Goal: Task Accomplishment & Management: Use online tool/utility

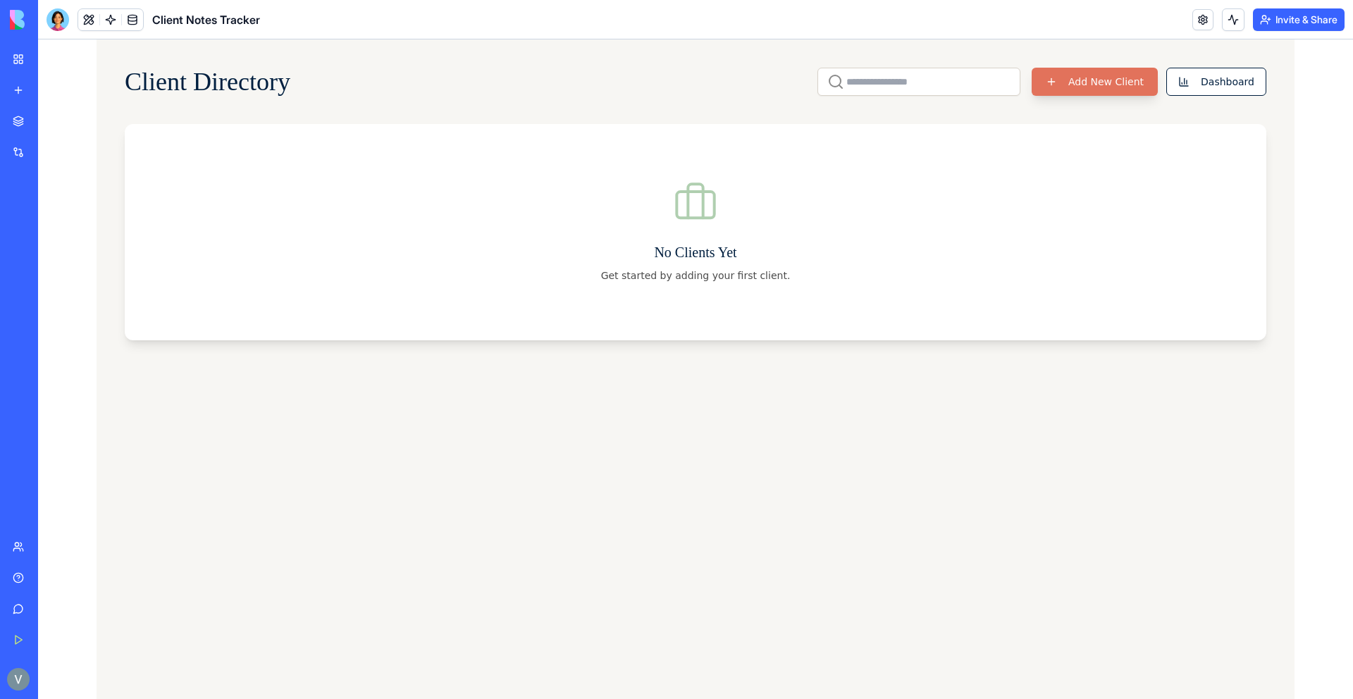
click at [1117, 80] on button "Add New Client" at bounding box center [1095, 82] width 126 height 28
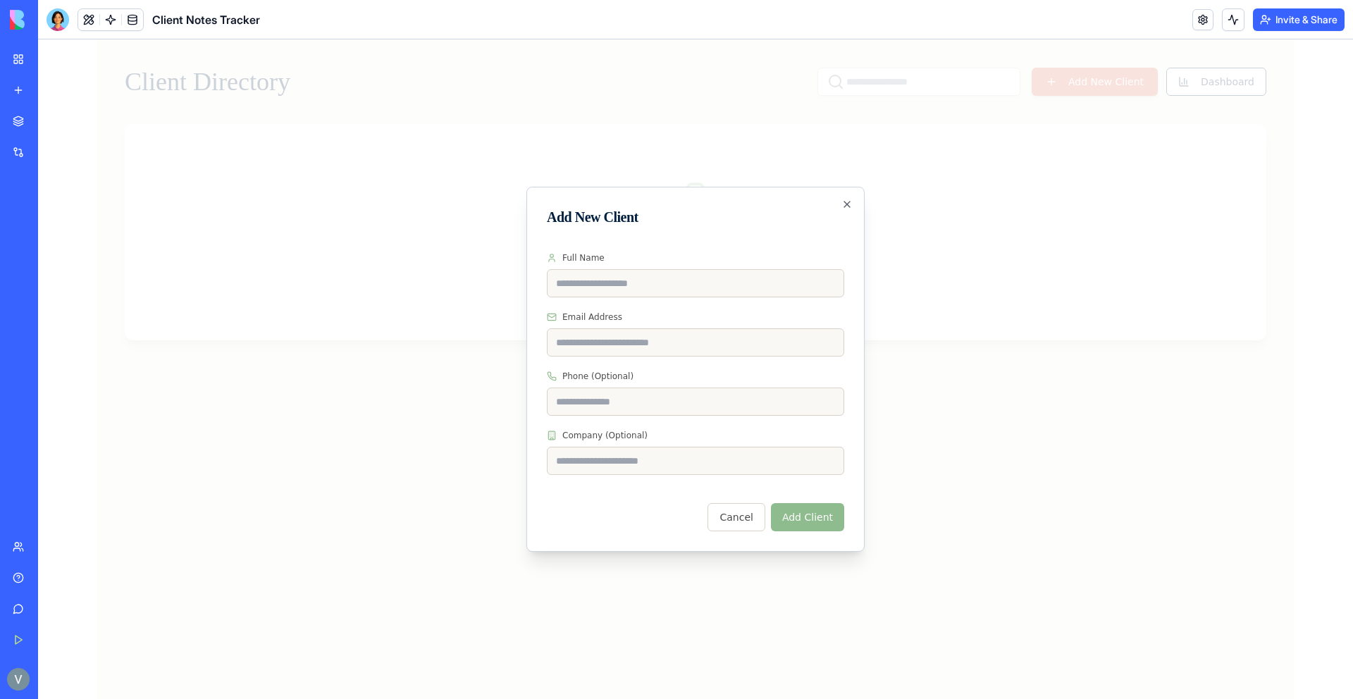
click at [929, 209] on div at bounding box center [695, 369] width 1315 height 660
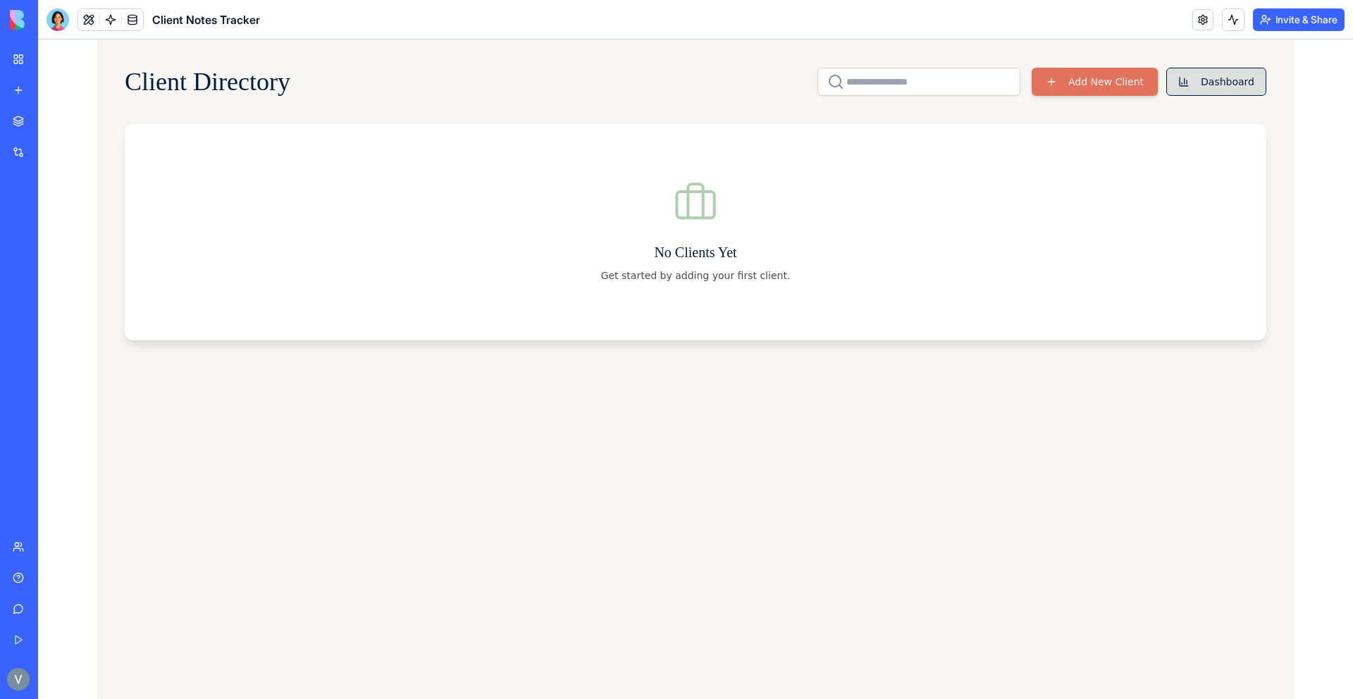
click at [1209, 87] on button "Dashboard" at bounding box center [1216, 82] width 100 height 28
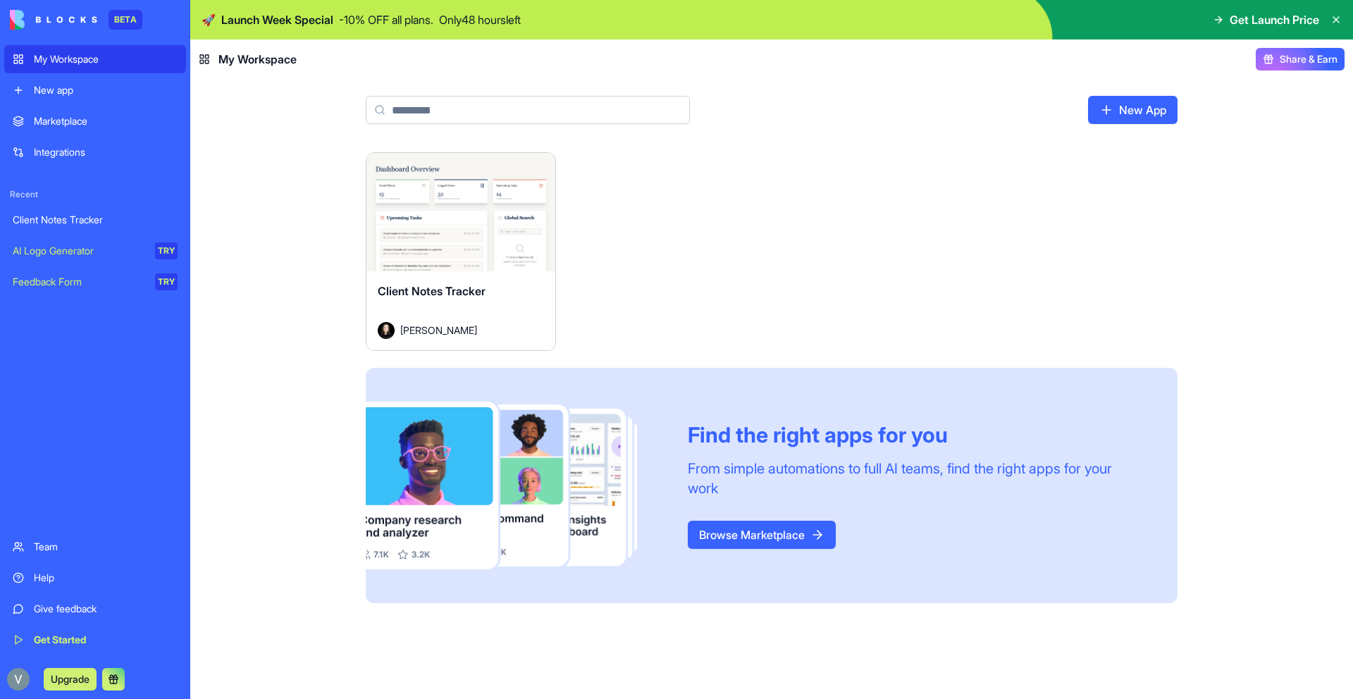
click at [519, 291] on div "Client Notes Tracker" at bounding box center [461, 302] width 166 height 39
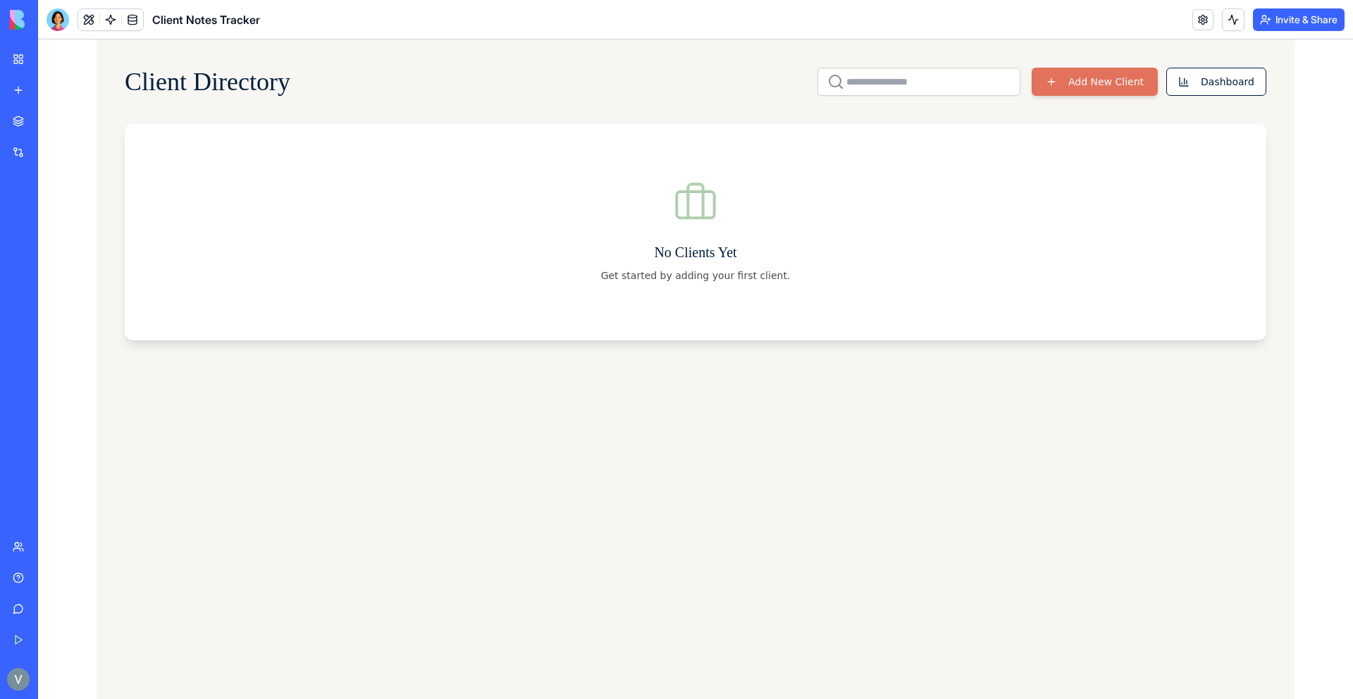
click at [1269, 18] on button "Invite & Share" at bounding box center [1299, 19] width 92 height 23
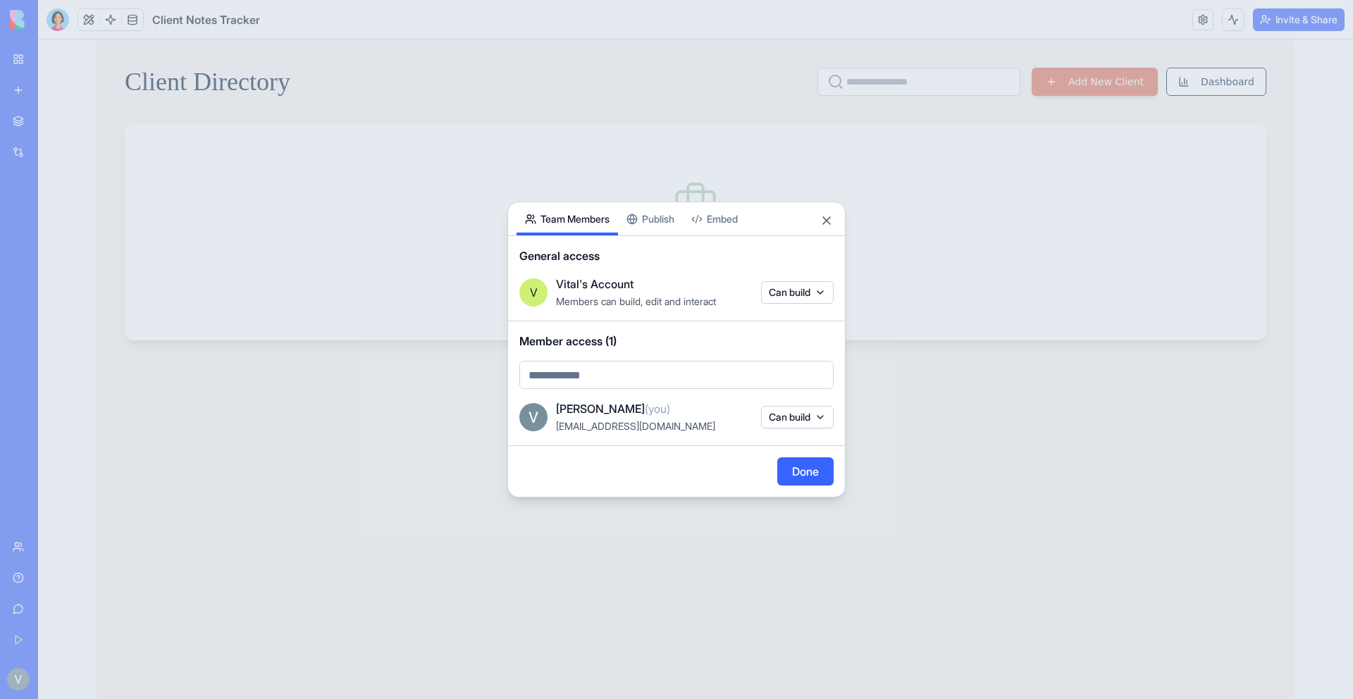
click at [798, 291] on body "BETA My Workspace New app Marketplace Integrations Recent Client Notes Tracker …" at bounding box center [676, 349] width 1353 height 699
click at [669, 218] on div at bounding box center [676, 349] width 1353 height 699
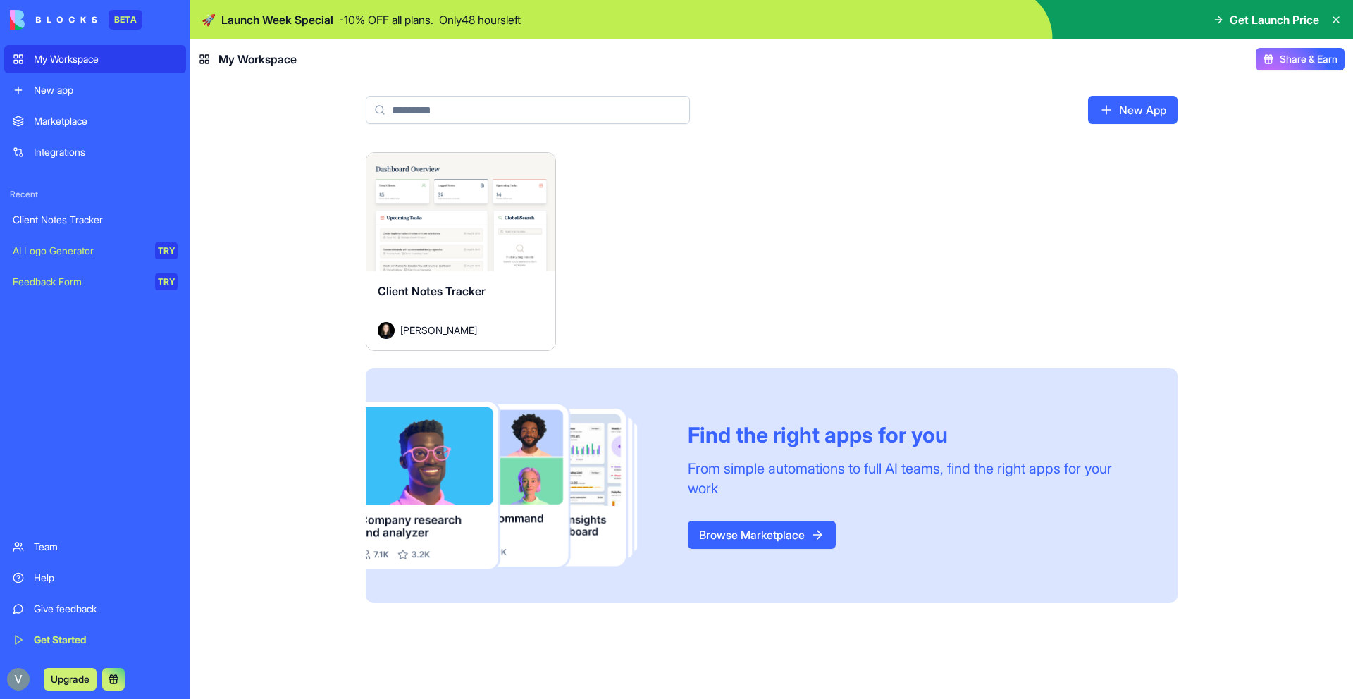
click at [88, 28] on img at bounding box center [53, 20] width 87 height 20
click at [85, 25] on img at bounding box center [53, 20] width 87 height 20
click at [56, 241] on link "AI Logo Generator TRY" at bounding box center [95, 251] width 182 height 28
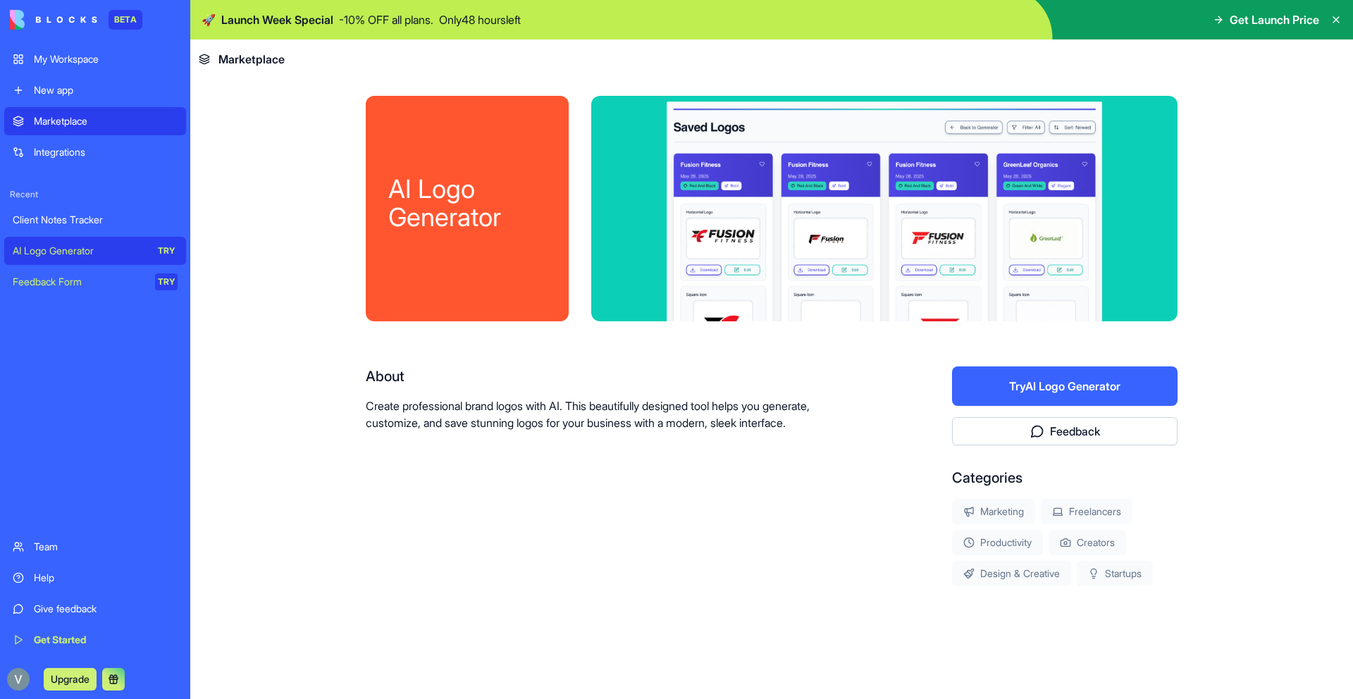
click at [65, 220] on div "Client Notes Tracker" at bounding box center [95, 220] width 165 height 14
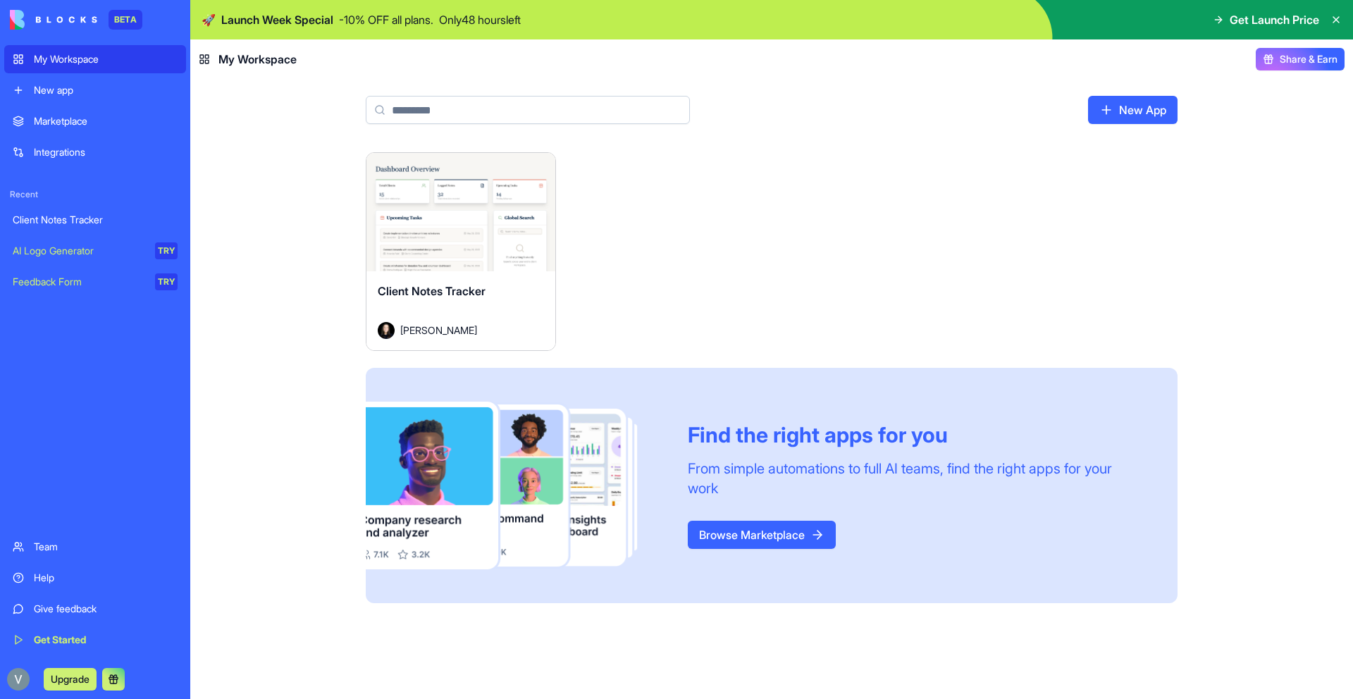
click at [113, 121] on div "Marketplace" at bounding box center [106, 121] width 144 height 14
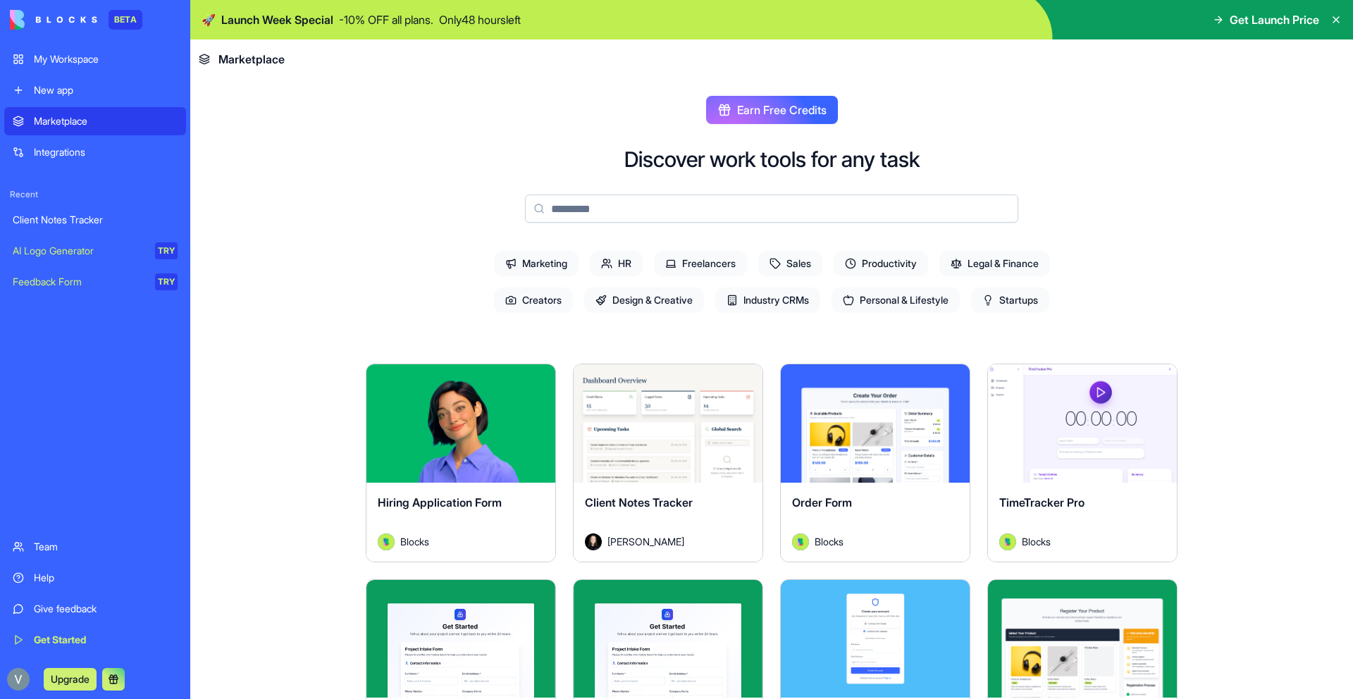
click at [667, 425] on button "Explore" at bounding box center [668, 423] width 106 height 28
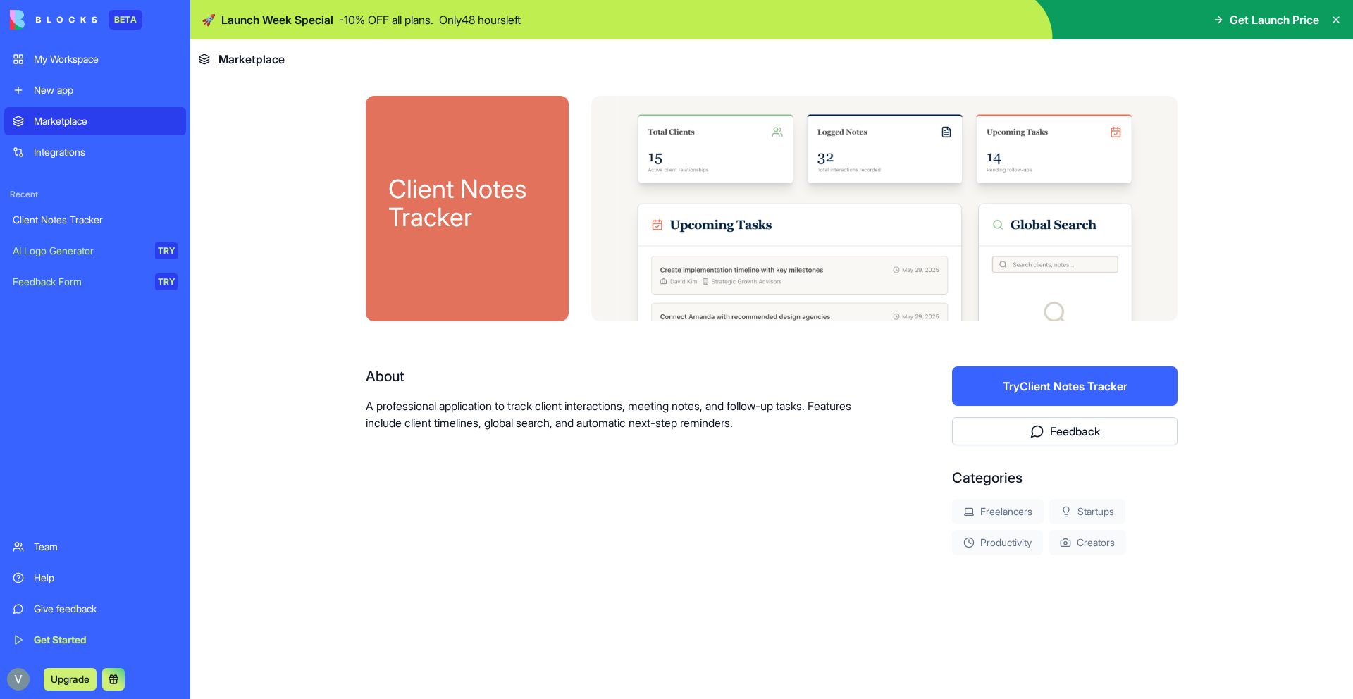
click at [1335, 21] on icon at bounding box center [1336, 20] width 6 height 6
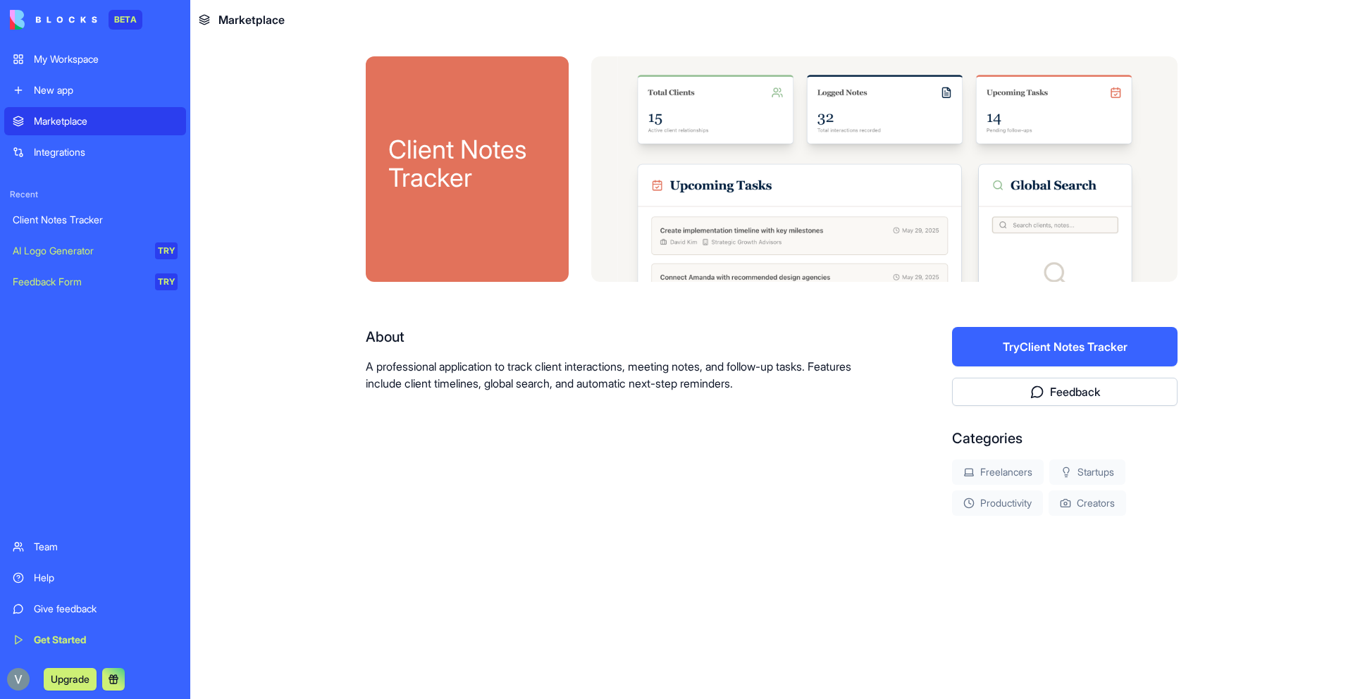
click at [1063, 354] on button "Try Client Notes Tracker" at bounding box center [1064, 346] width 225 height 39
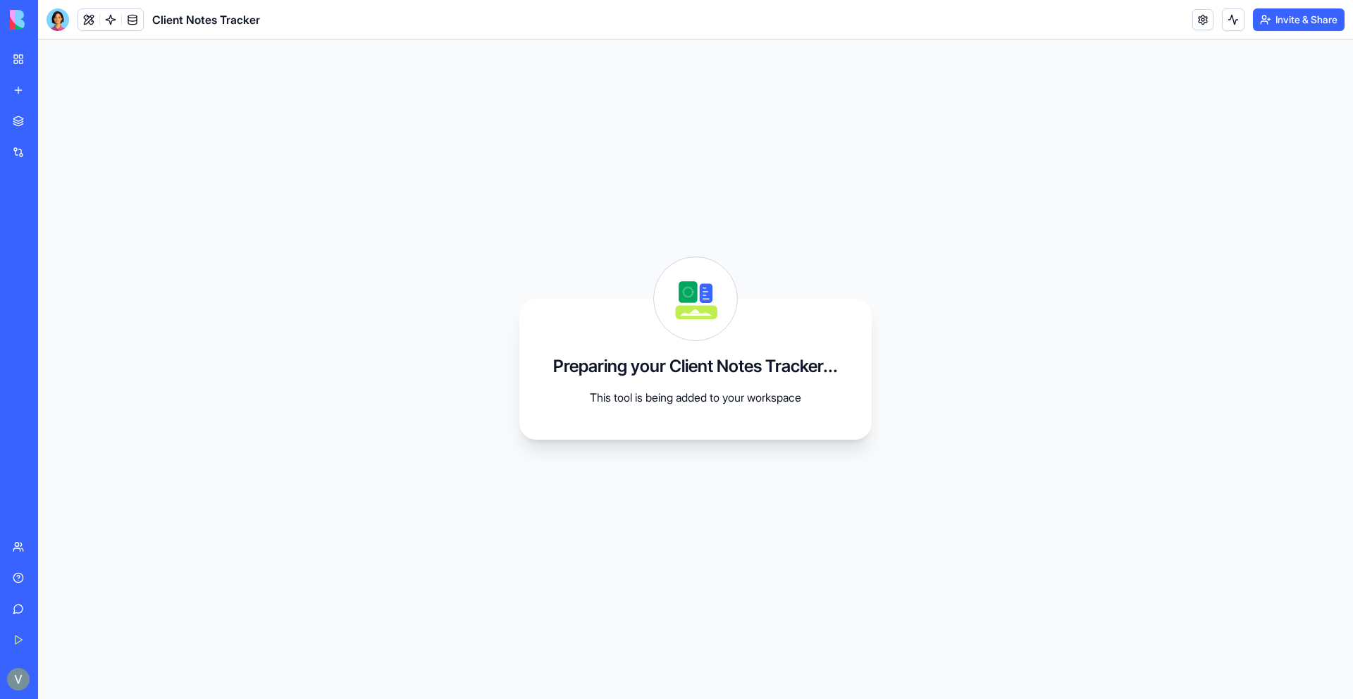
click at [1285, 17] on button "Invite & Share" at bounding box center [1299, 19] width 92 height 23
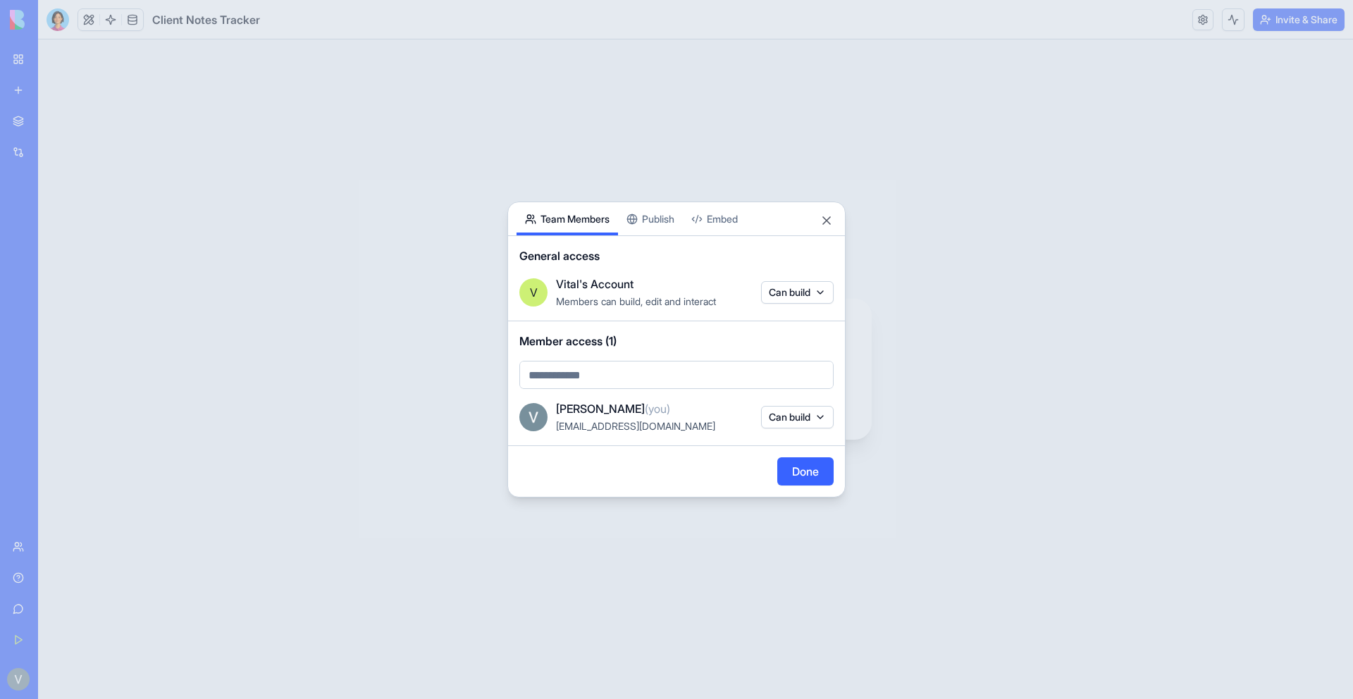
click at [641, 214] on button "Publish" at bounding box center [650, 218] width 65 height 33
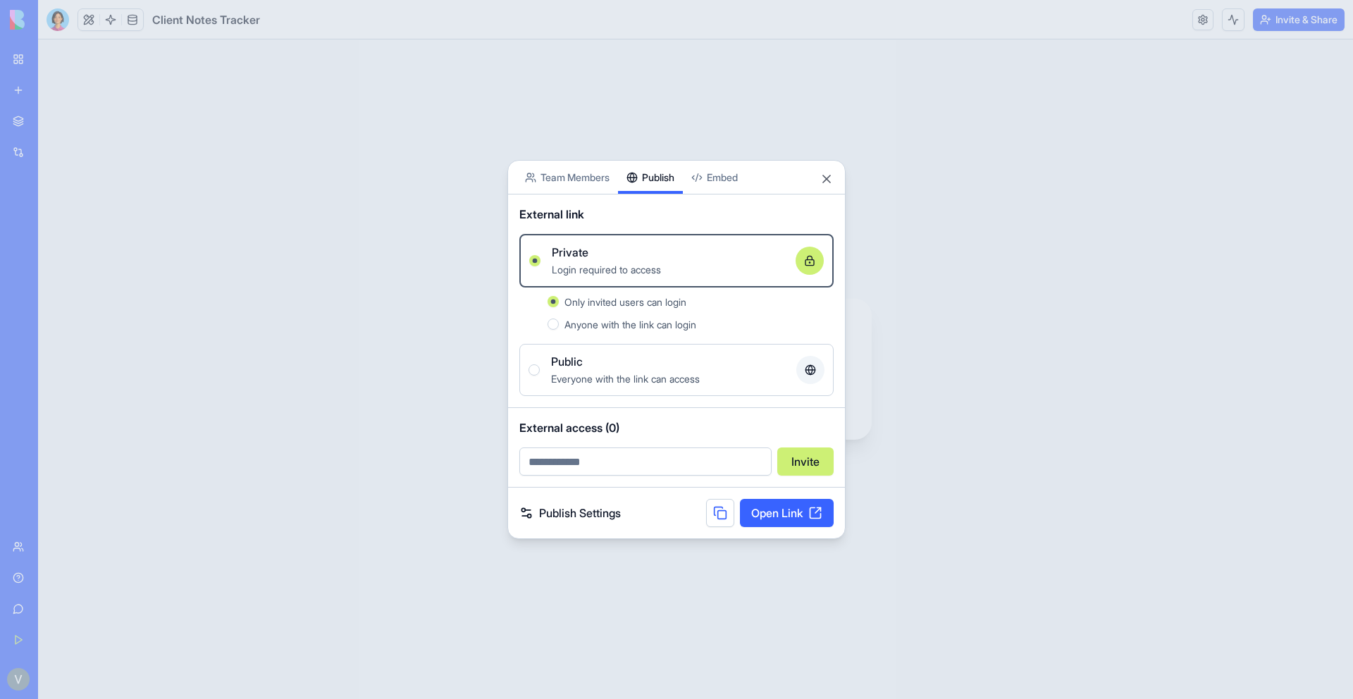
click at [725, 181] on body "BETA My Workspace New app Marketplace Integrations Recent Client Notes Tracker …" at bounding box center [676, 349] width 1353 height 699
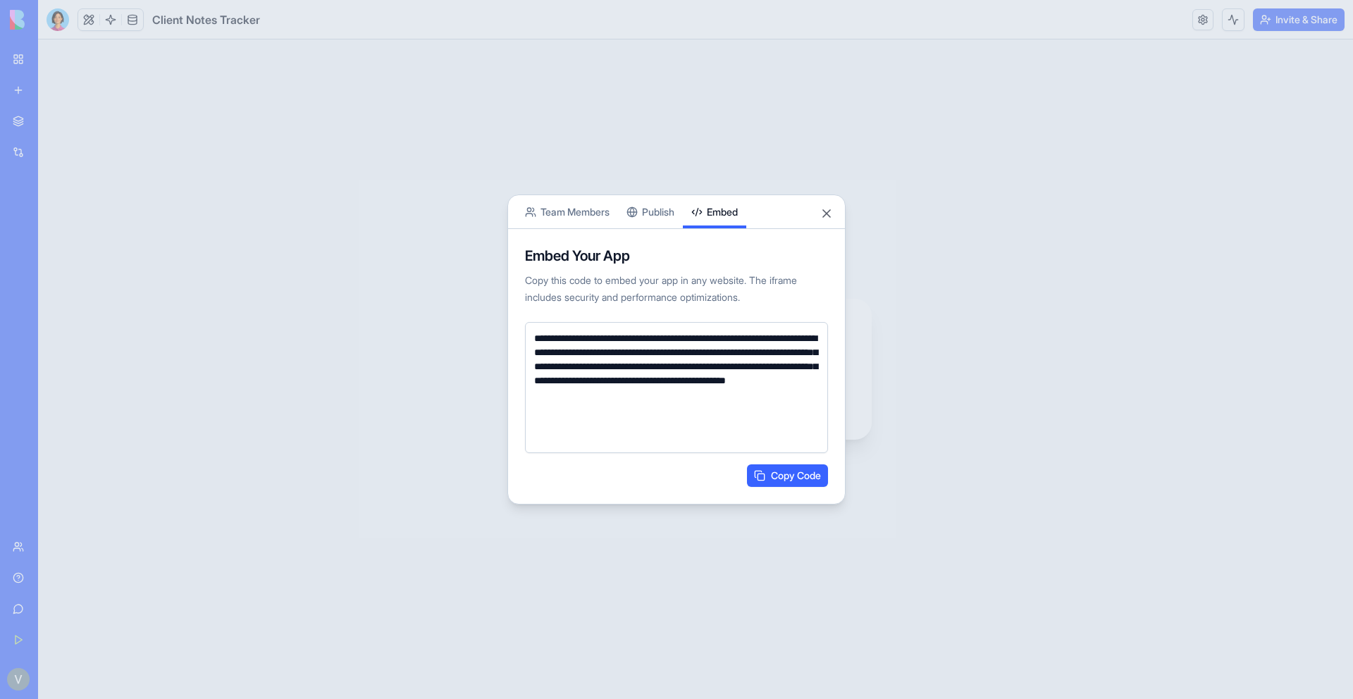
click at [653, 214] on button "Publish" at bounding box center [650, 211] width 65 height 33
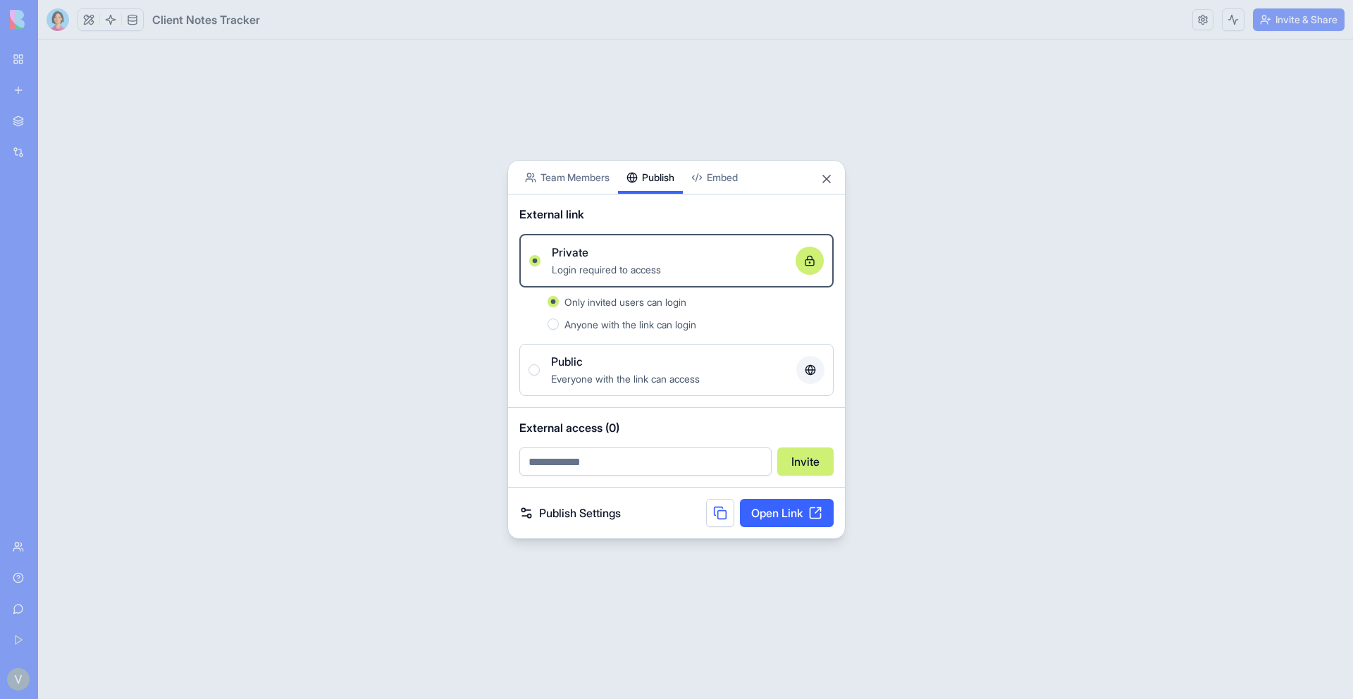
click at [564, 173] on body "BETA My Workspace New app Marketplace Integrations Recent Client Notes Tracker …" at bounding box center [676, 349] width 1353 height 699
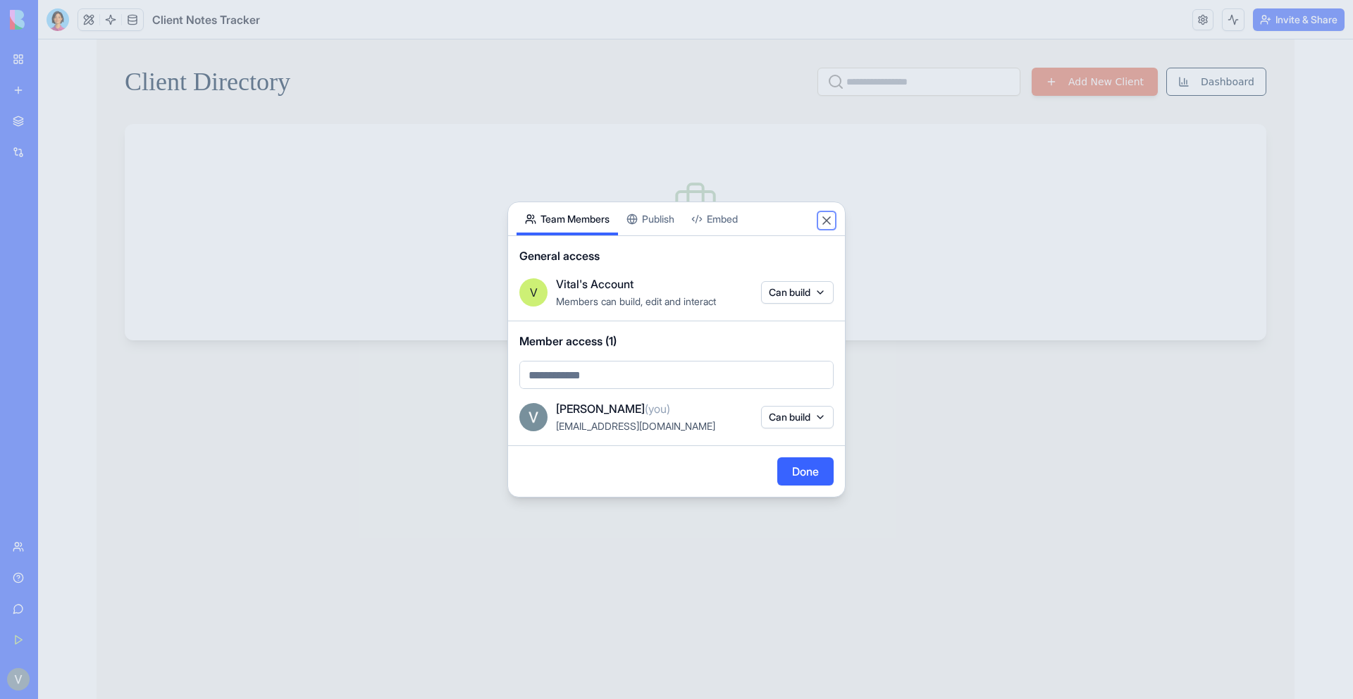
click at [826, 218] on button "Close" at bounding box center [827, 221] width 14 height 14
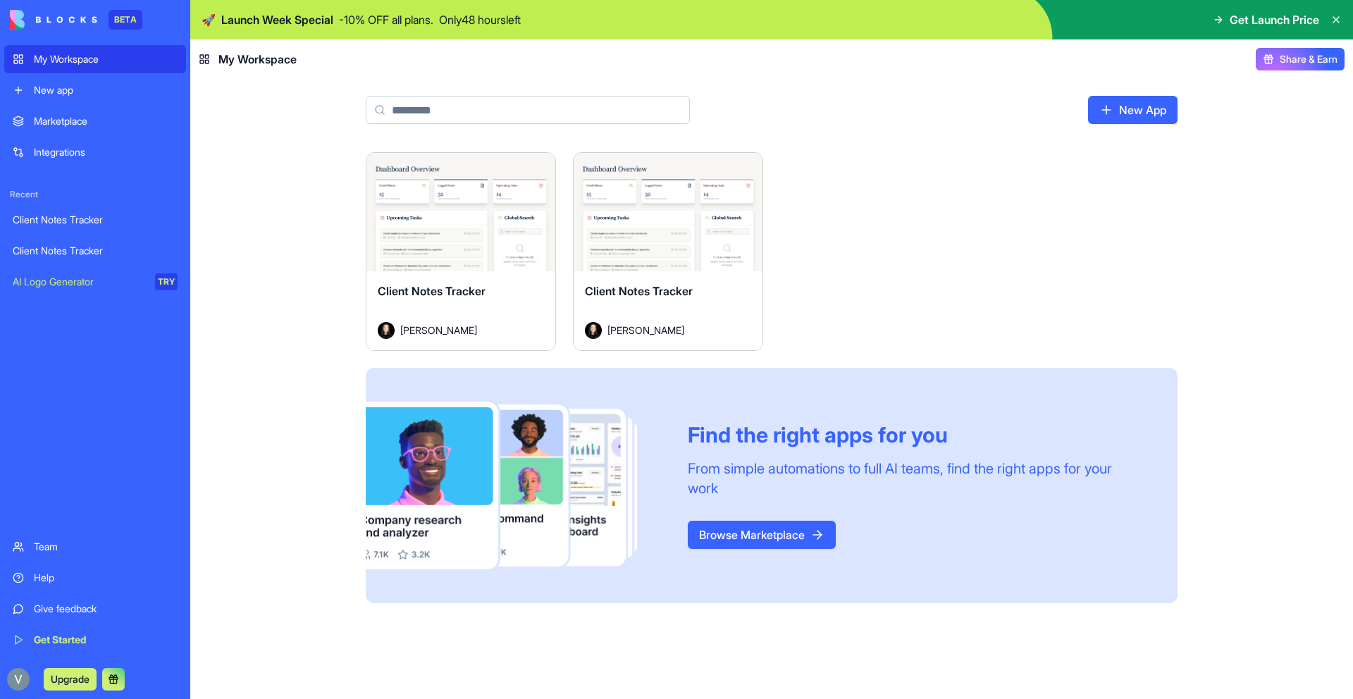
click at [77, 69] on link "My Workspace" at bounding box center [95, 59] width 182 height 28
click at [70, 128] on div "Marketplace" at bounding box center [106, 121] width 144 height 14
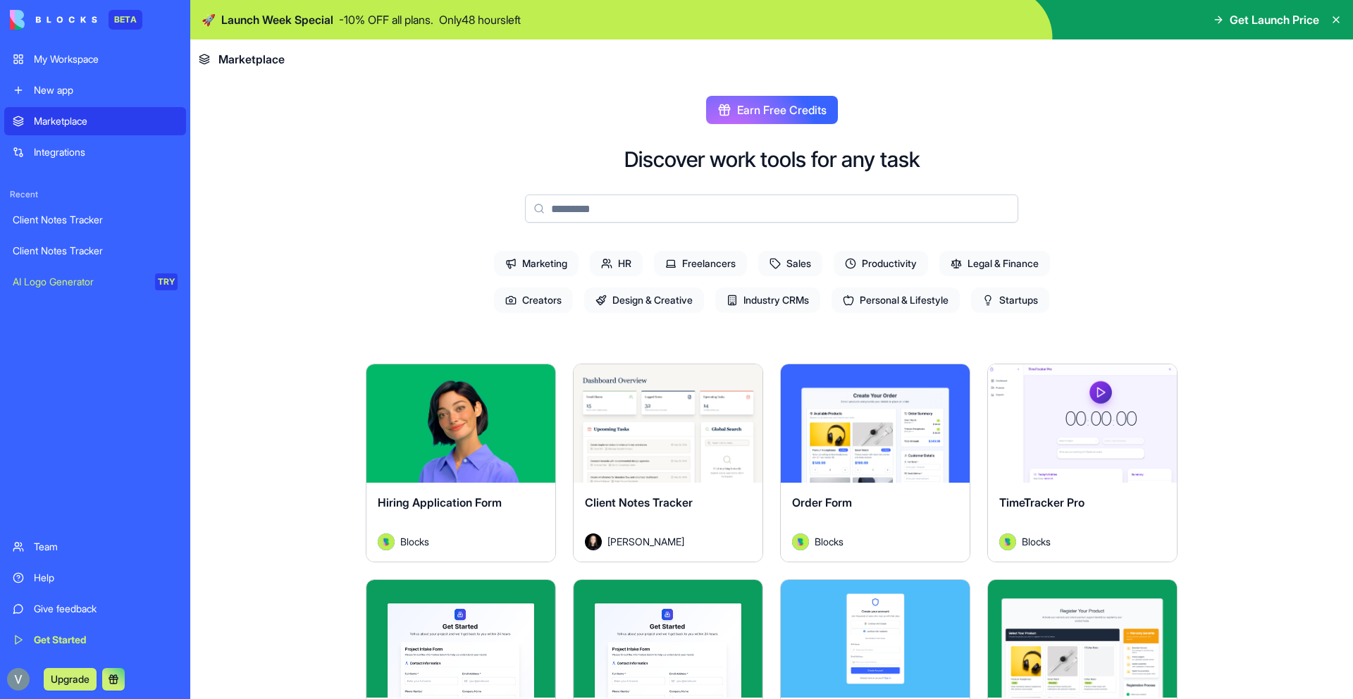
click at [27, 23] on img at bounding box center [53, 20] width 87 height 20
